Goal: Task Accomplishment & Management: Manage account settings

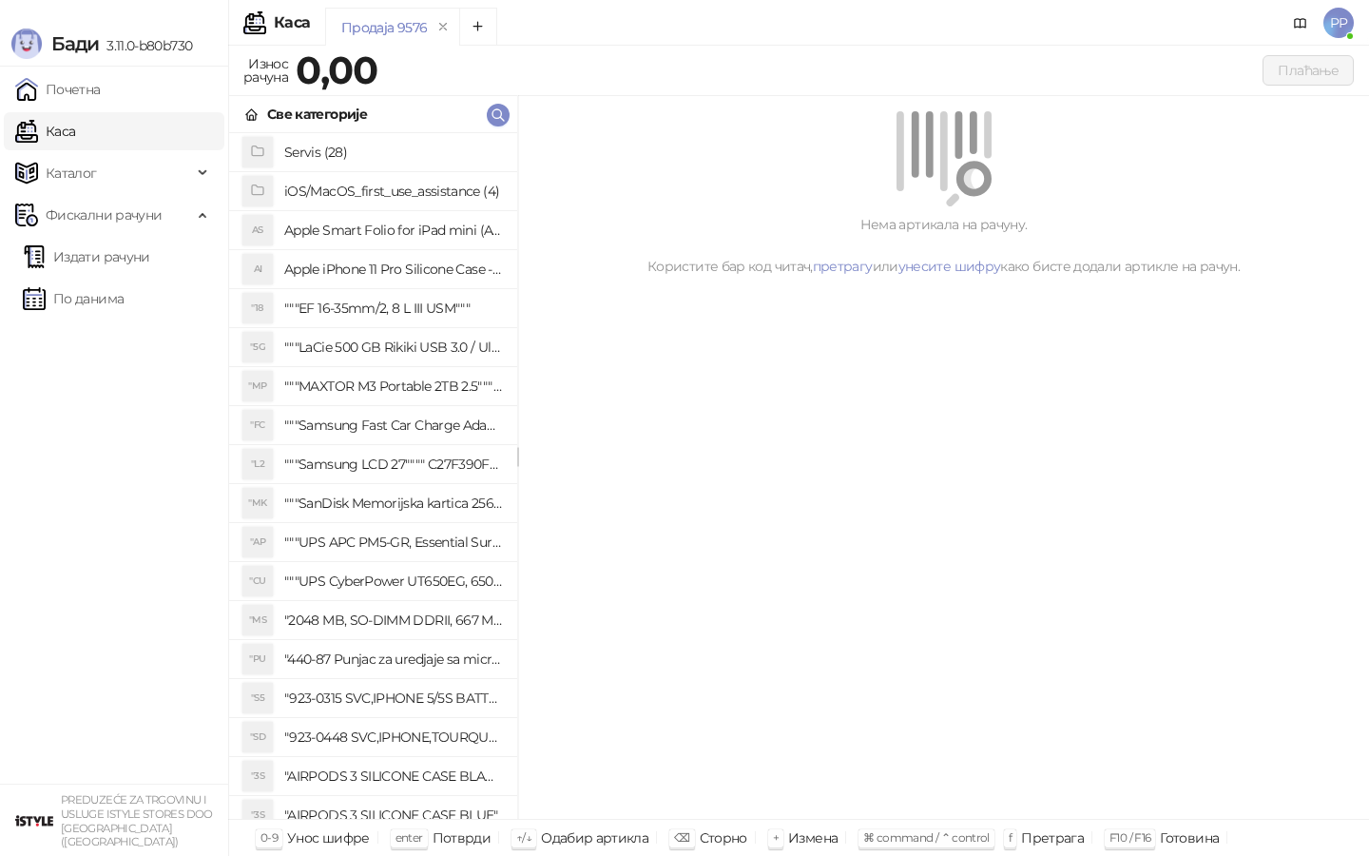
click at [1351, 20] on span "PP" at bounding box center [1338, 23] width 30 height 30
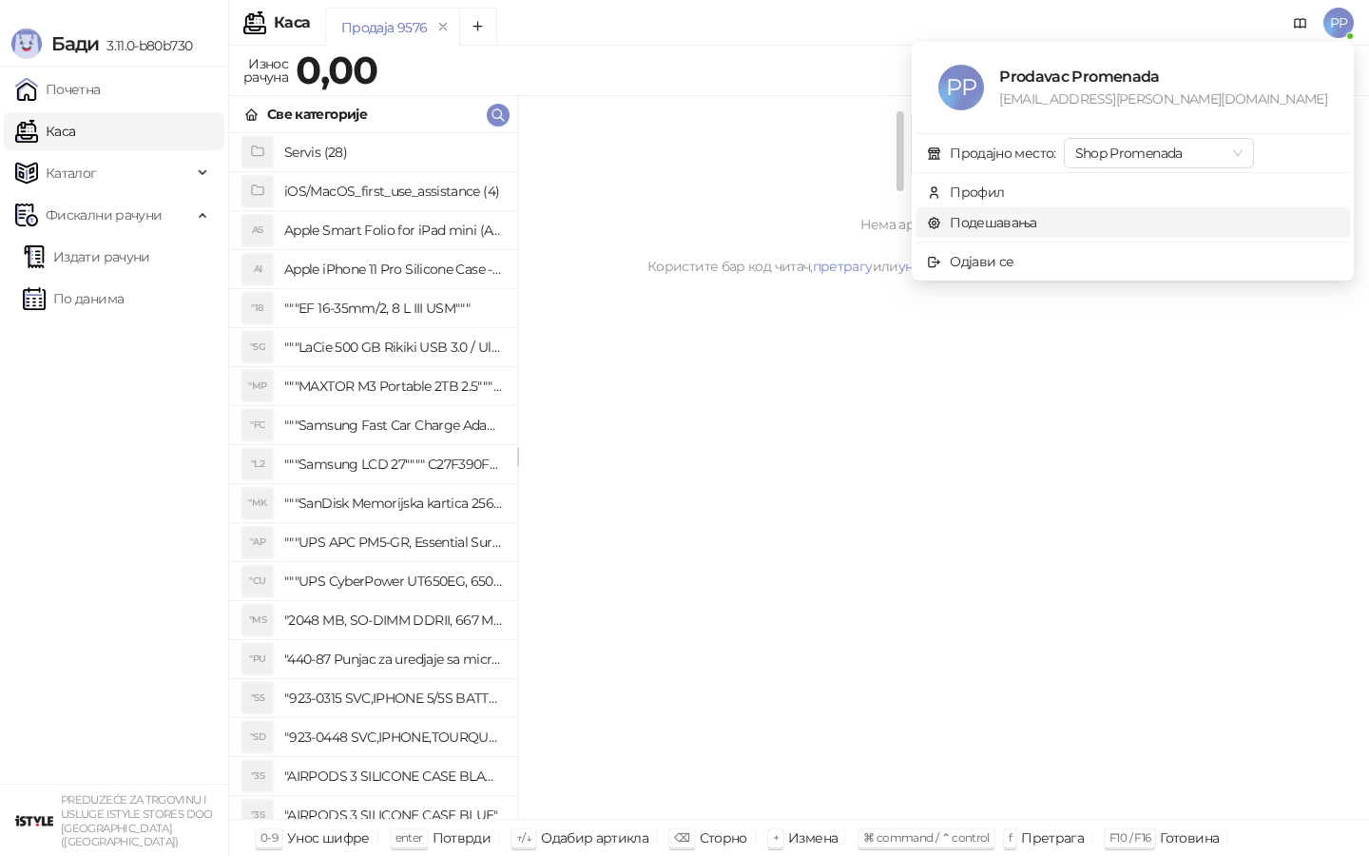
click at [1037, 220] on link "Подешавања" at bounding box center [982, 222] width 110 height 17
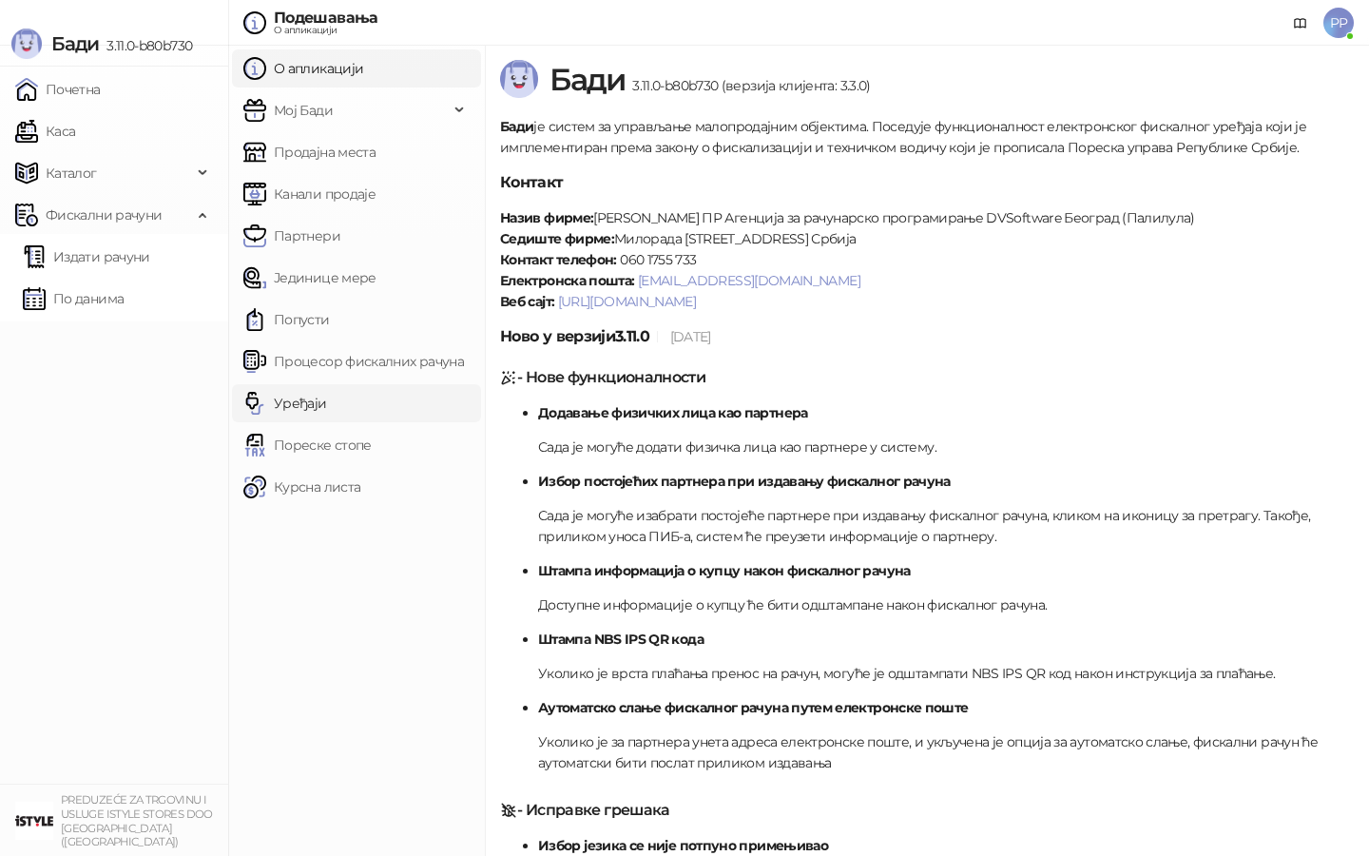
click at [317, 403] on link "Уређаји" at bounding box center [285, 403] width 84 height 38
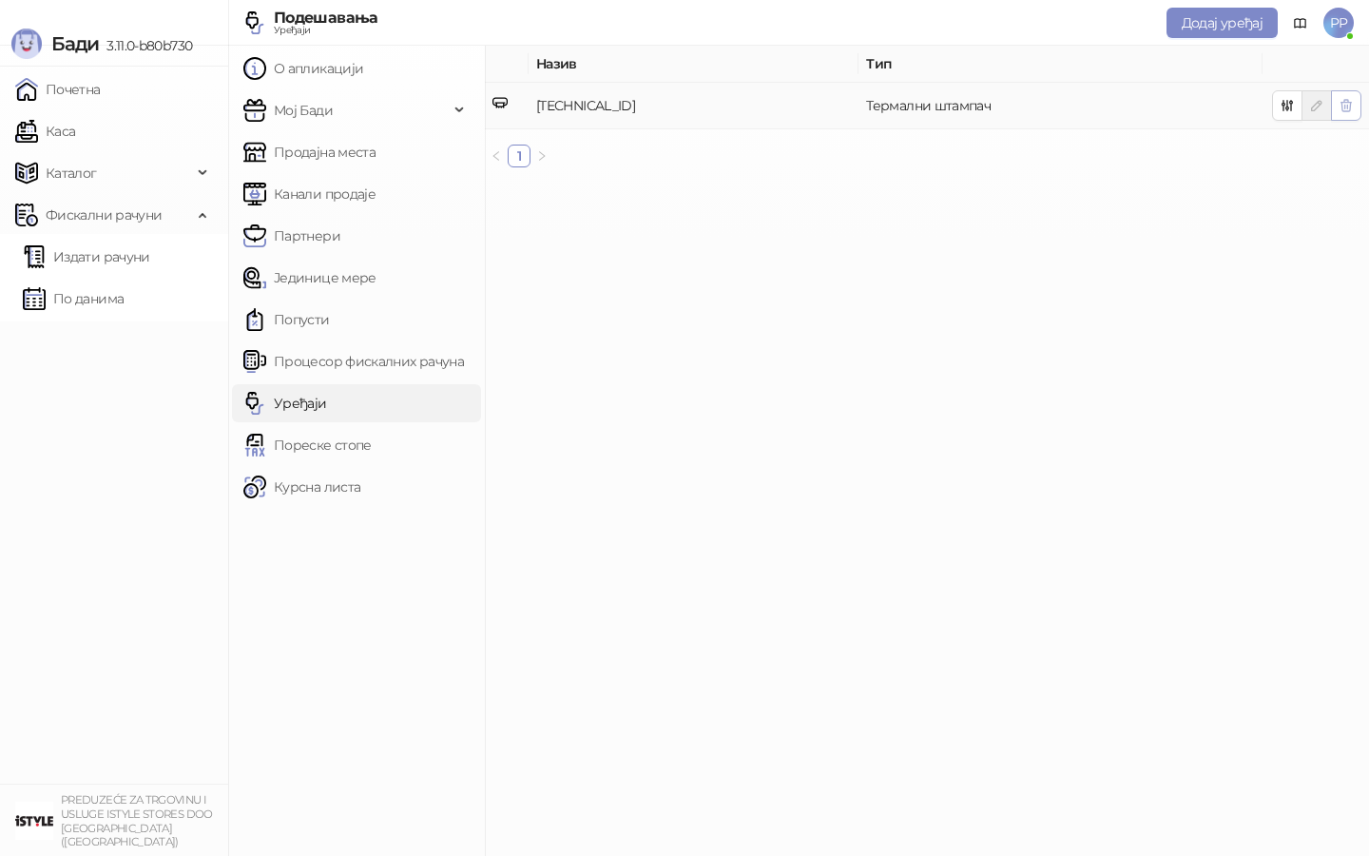
click at [1345, 100] on icon "button" at bounding box center [1345, 105] width 15 height 15
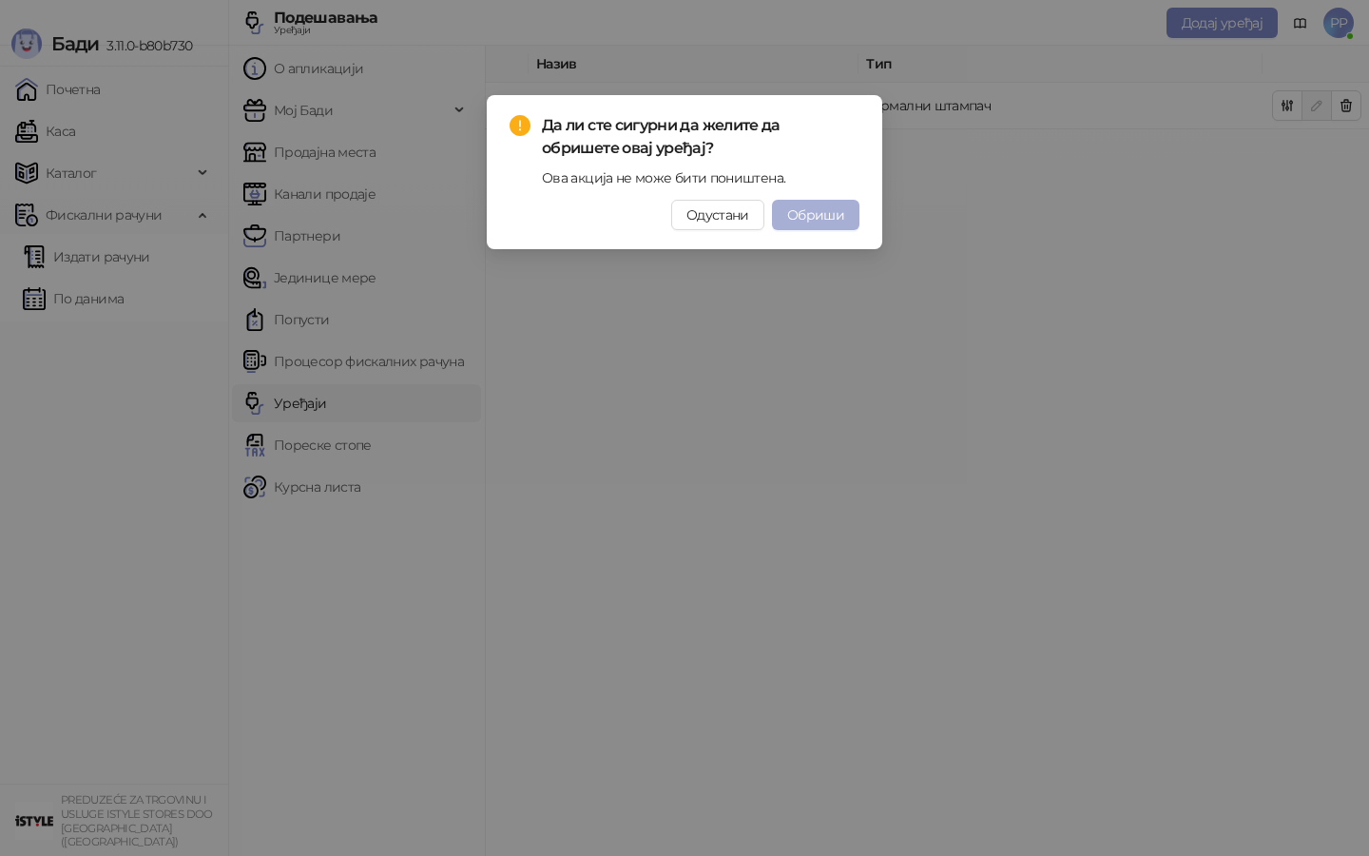
click at [817, 209] on span "Обриши" at bounding box center [815, 214] width 57 height 17
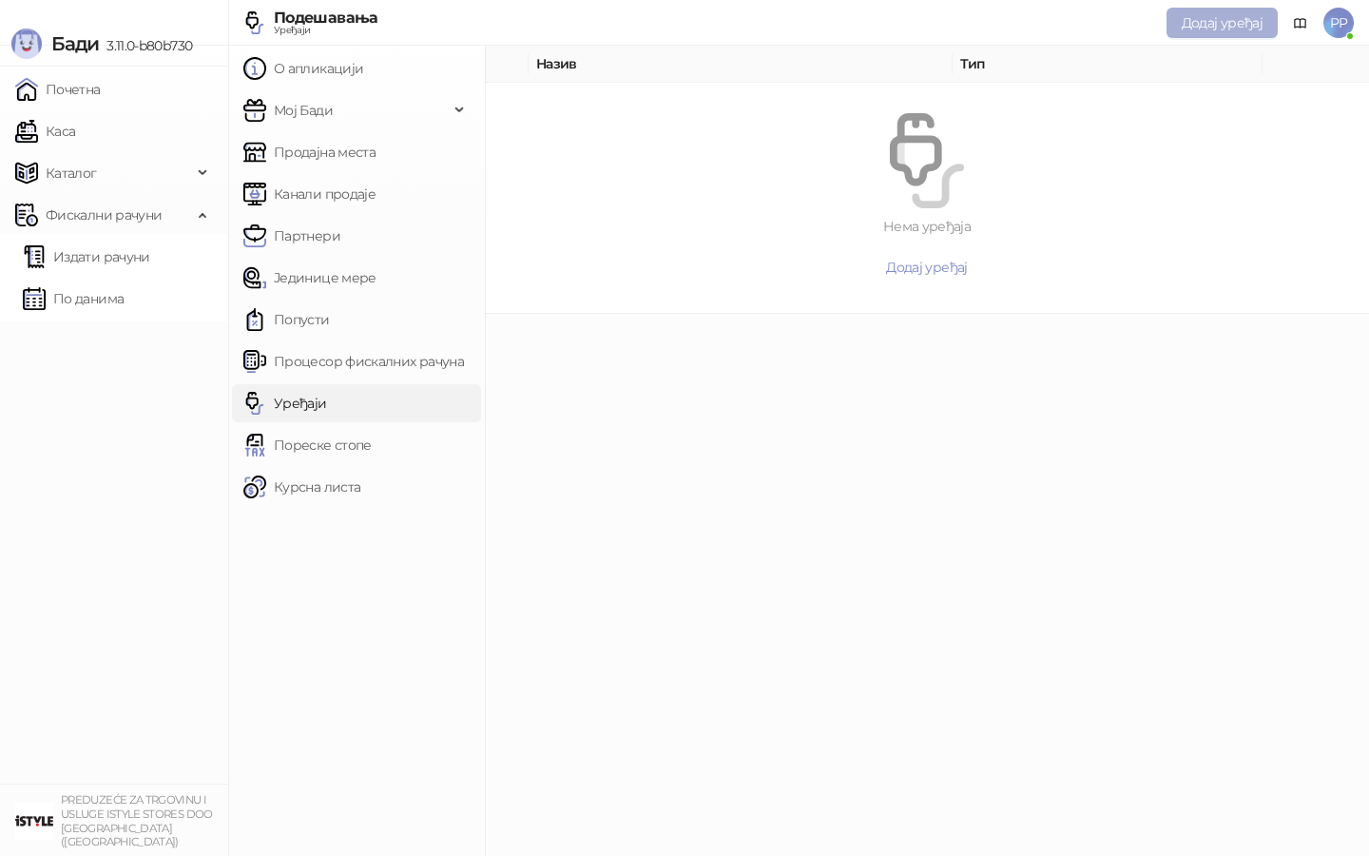
click at [1203, 23] on span "Додај уређај" at bounding box center [1222, 22] width 81 height 17
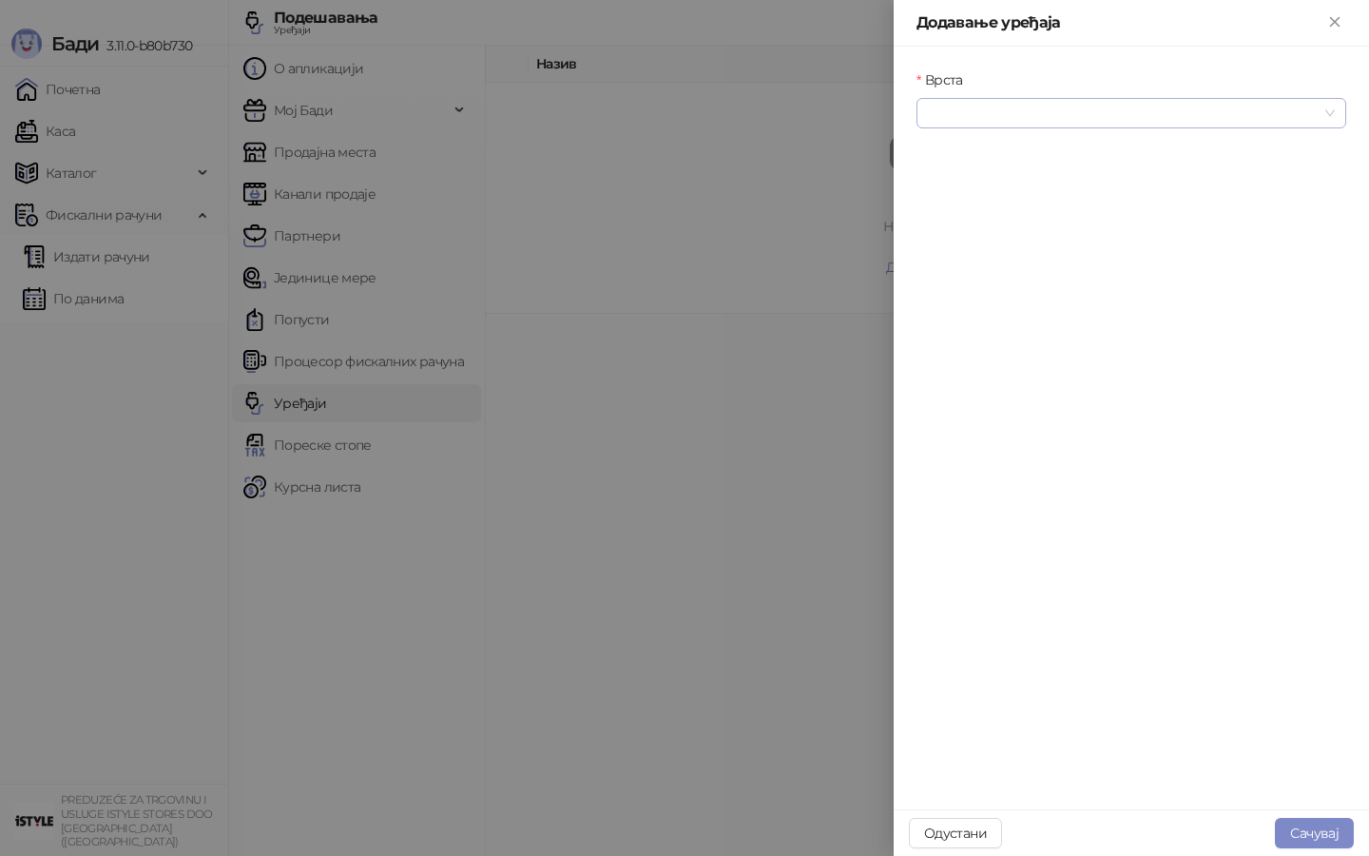
click at [1022, 111] on input "Врста" at bounding box center [1123, 113] width 390 height 29
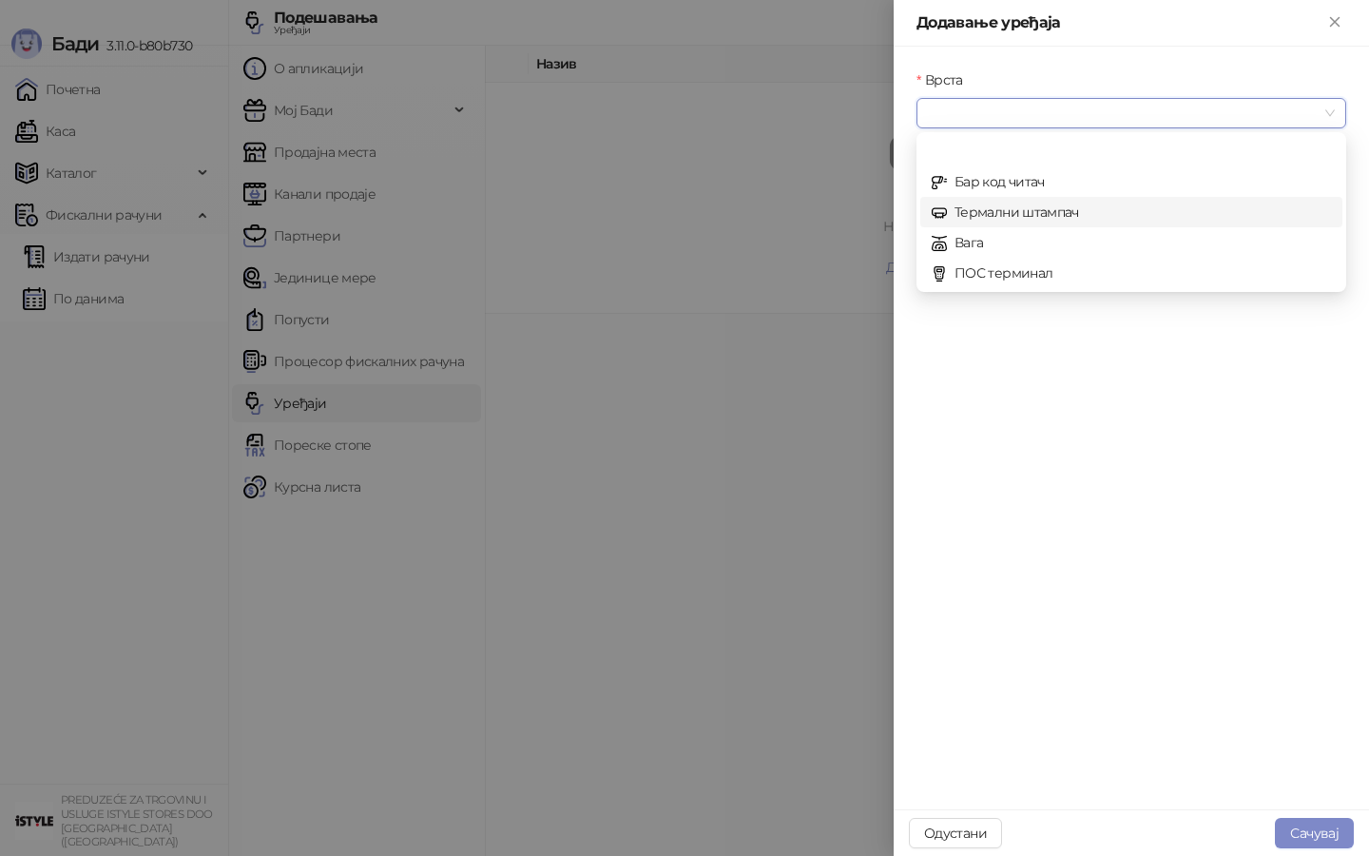
click at [981, 211] on div "Термални штампач" at bounding box center [1131, 212] width 399 height 21
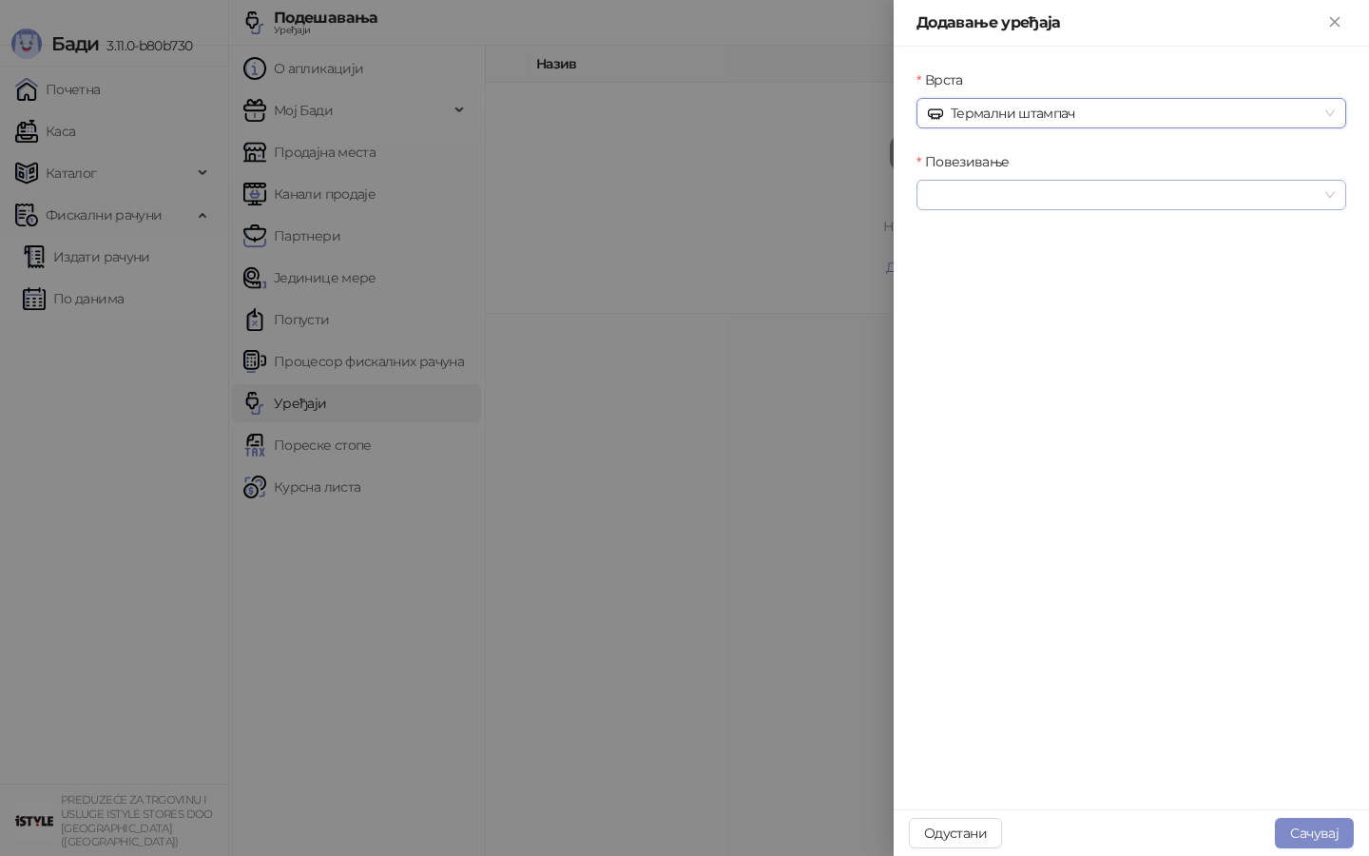
click at [1000, 198] on input "Повезивање" at bounding box center [1123, 195] width 390 height 29
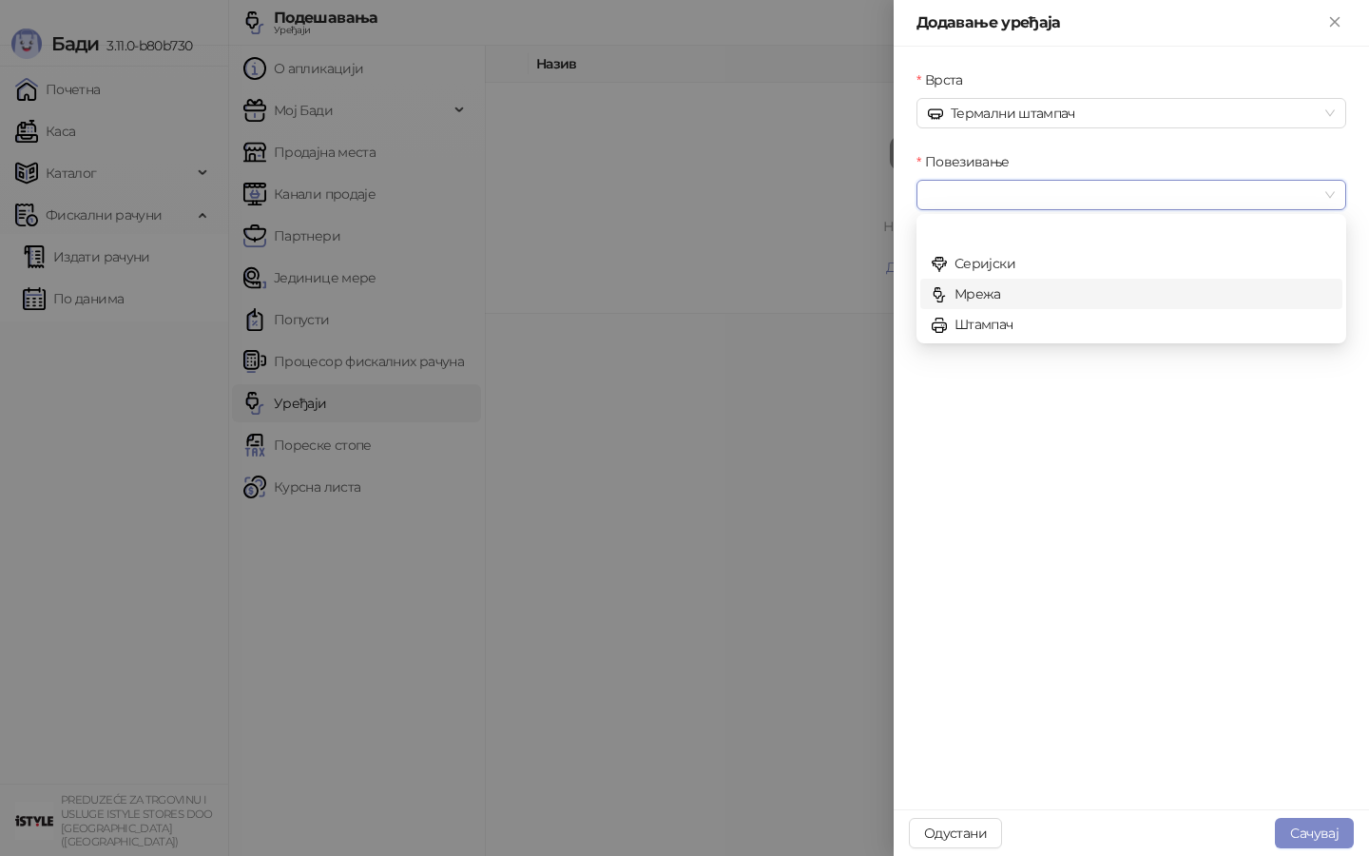
click at [968, 294] on div "Мрежа" at bounding box center [1131, 293] width 399 height 21
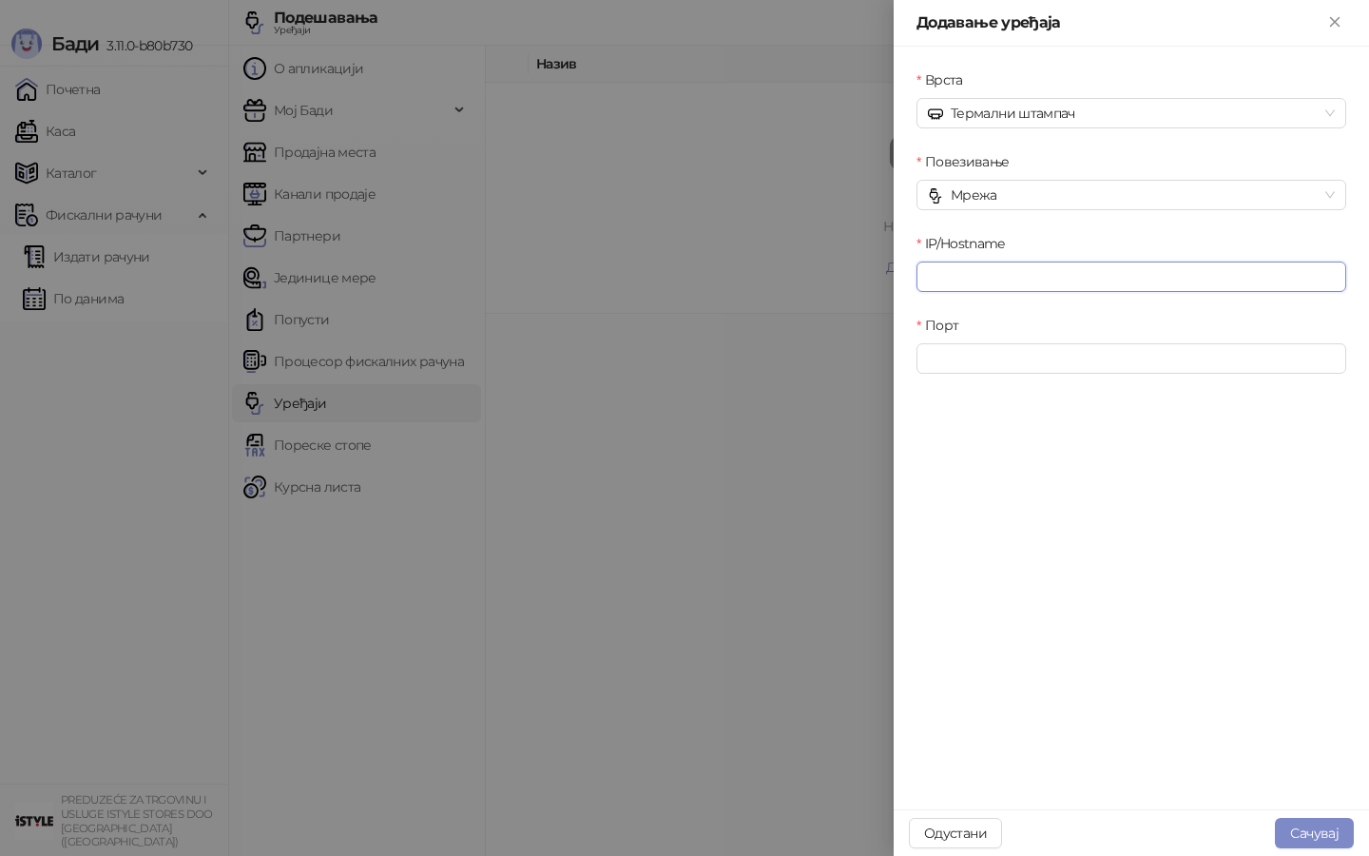
click at [1002, 280] on input "IP/Hostname" at bounding box center [1131, 276] width 430 height 30
type input "**********"
click at [994, 356] on input "Порт" at bounding box center [1131, 358] width 430 height 30
type input "****"
click at [1323, 829] on button "Сачувај" at bounding box center [1314, 832] width 79 height 30
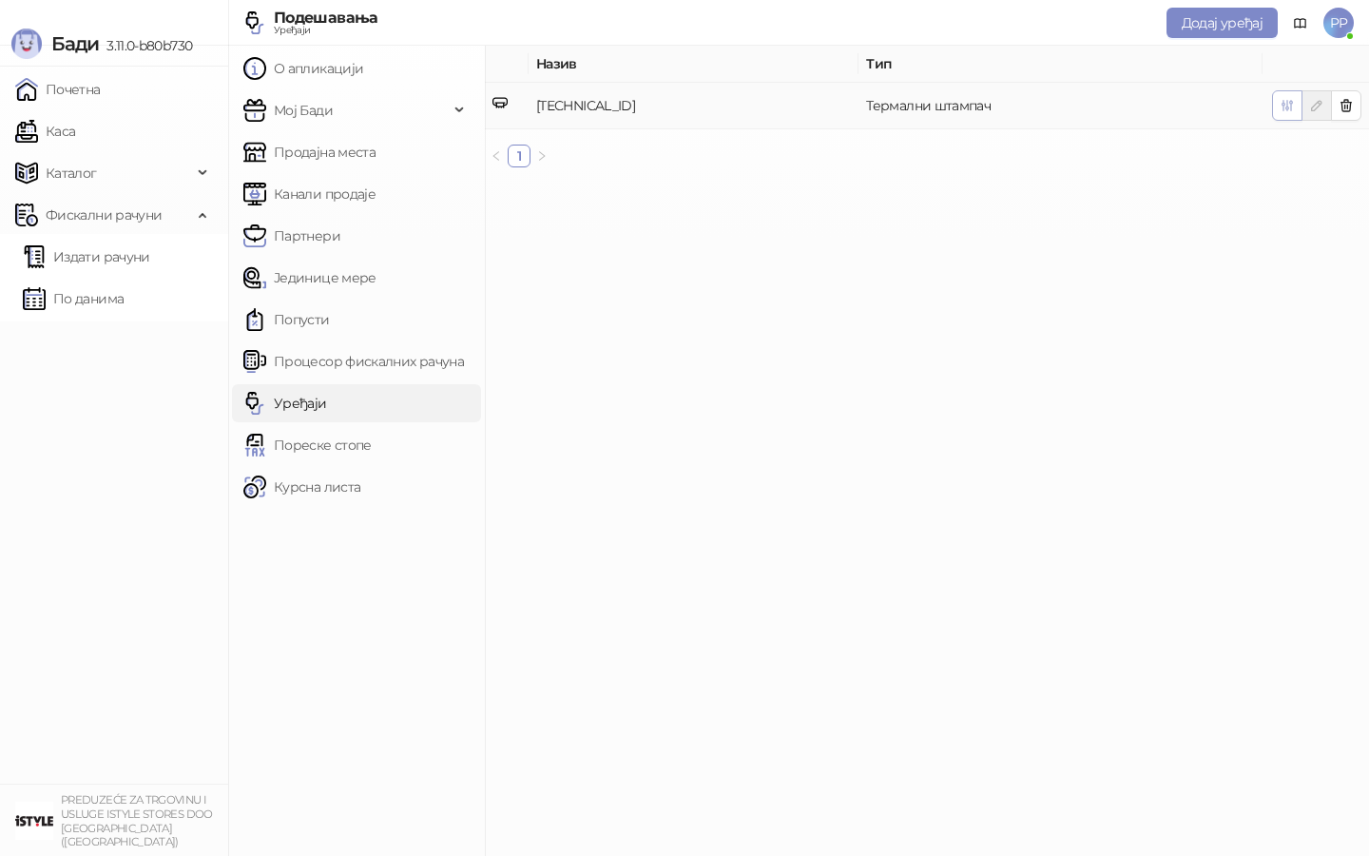
click at [1291, 103] on icon "button" at bounding box center [1287, 106] width 10 height 10
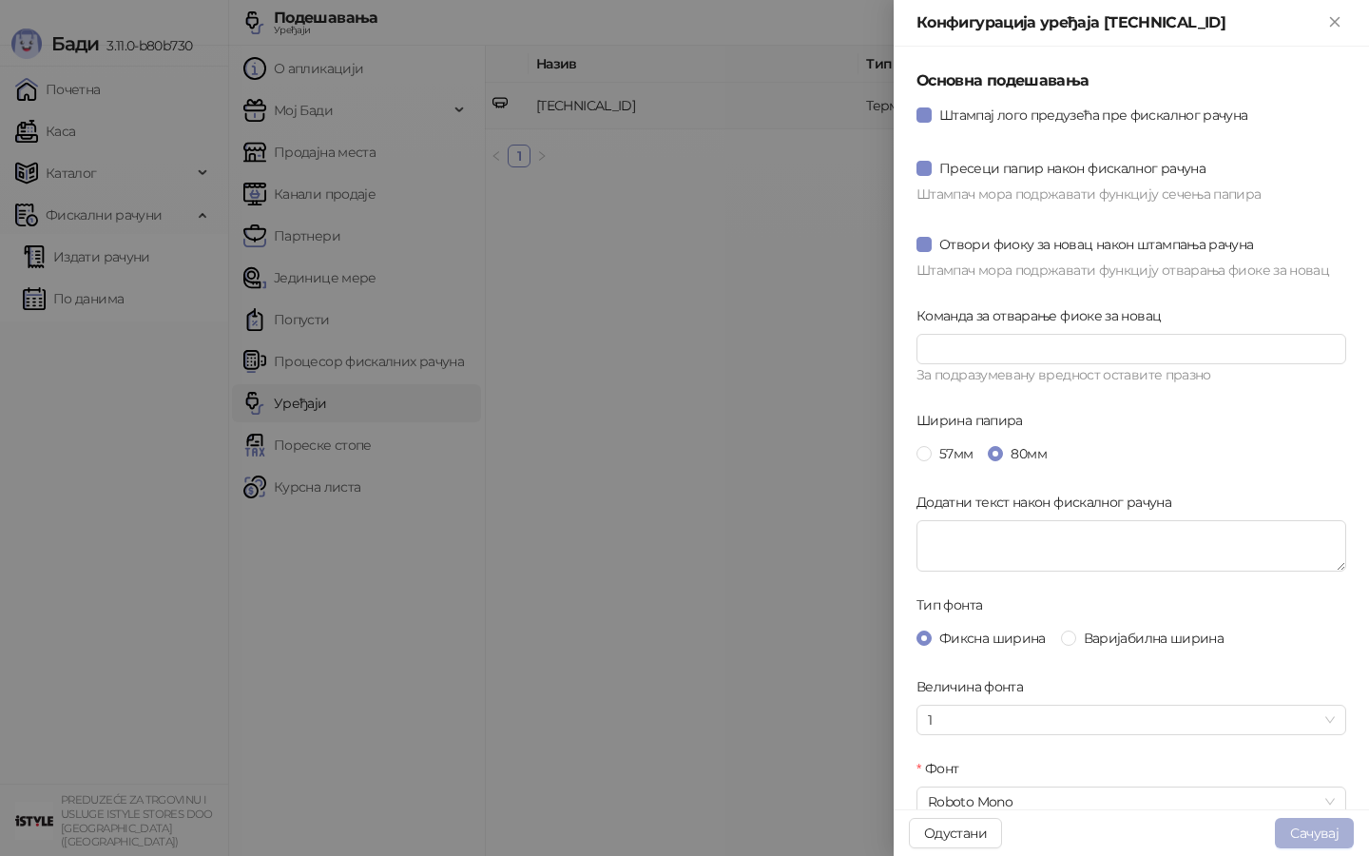
click at [1307, 834] on button "Сачувај" at bounding box center [1314, 832] width 79 height 30
